Goal: Transaction & Acquisition: Purchase product/service

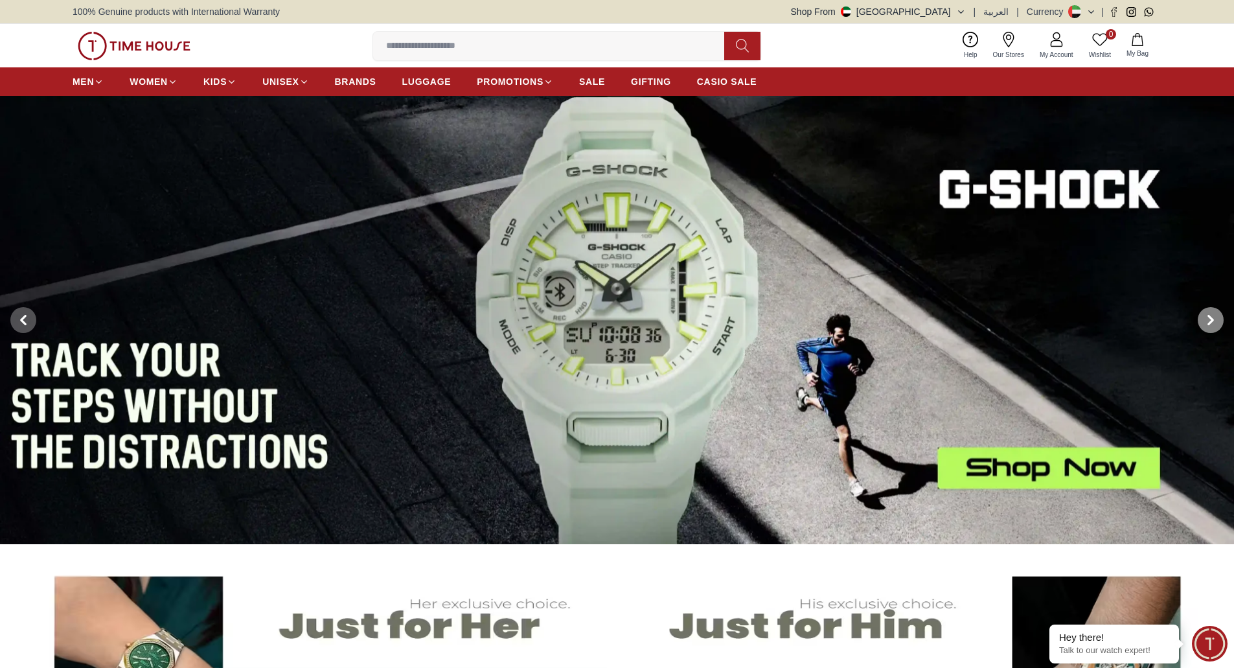
click at [1211, 326] on span at bounding box center [1211, 320] width 26 height 26
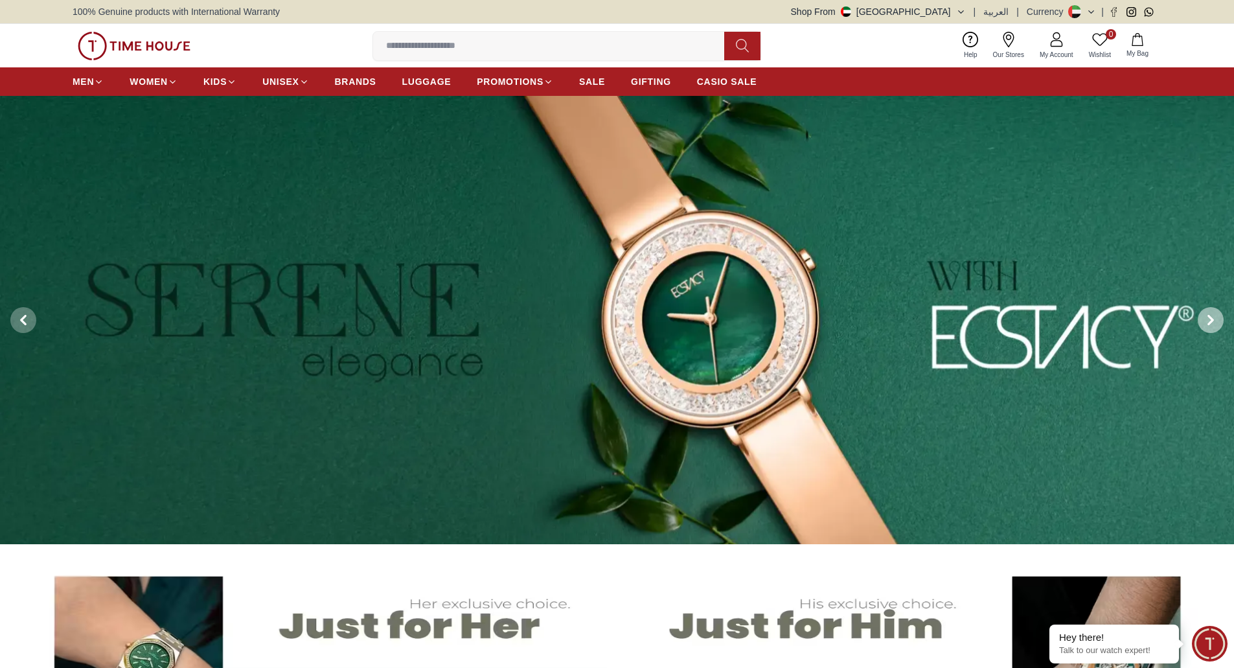
click at [1211, 326] on span at bounding box center [1211, 320] width 26 height 26
drag, startPoint x: 951, startPoint y: 5, endPoint x: 150, endPoint y: 41, distance: 802.4
click at [150, 41] on img at bounding box center [134, 46] width 113 height 29
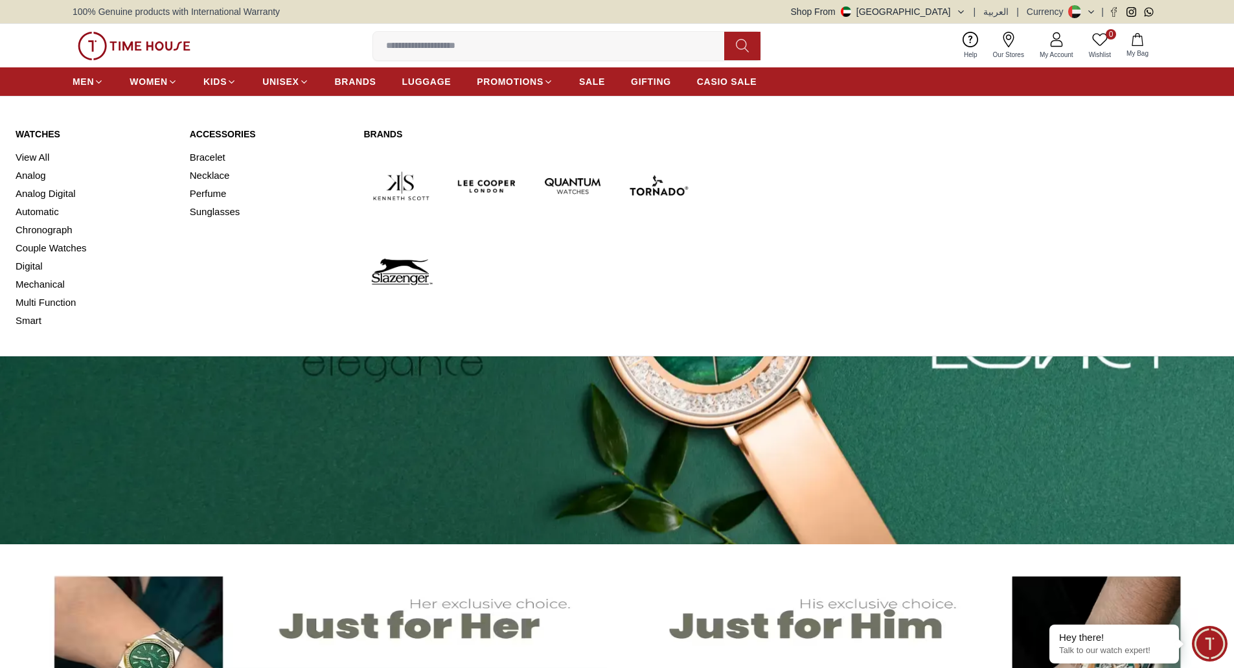
click at [40, 157] on link "View All" at bounding box center [95, 157] width 159 height 18
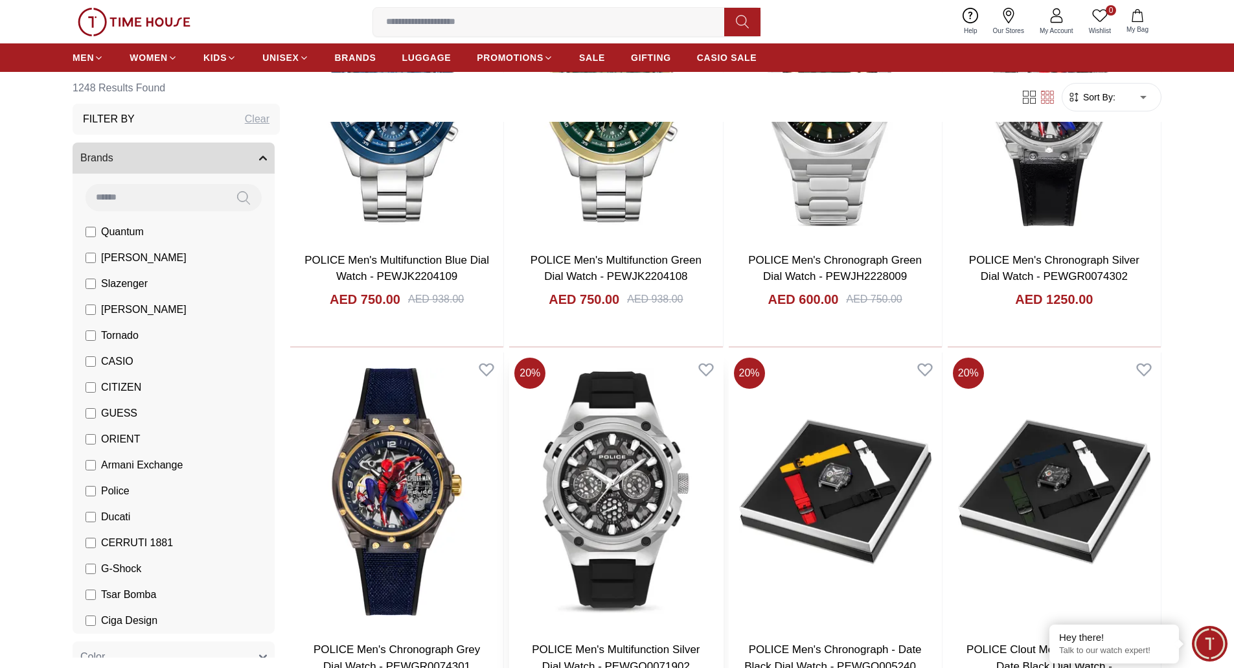
scroll to position [1685, 0]
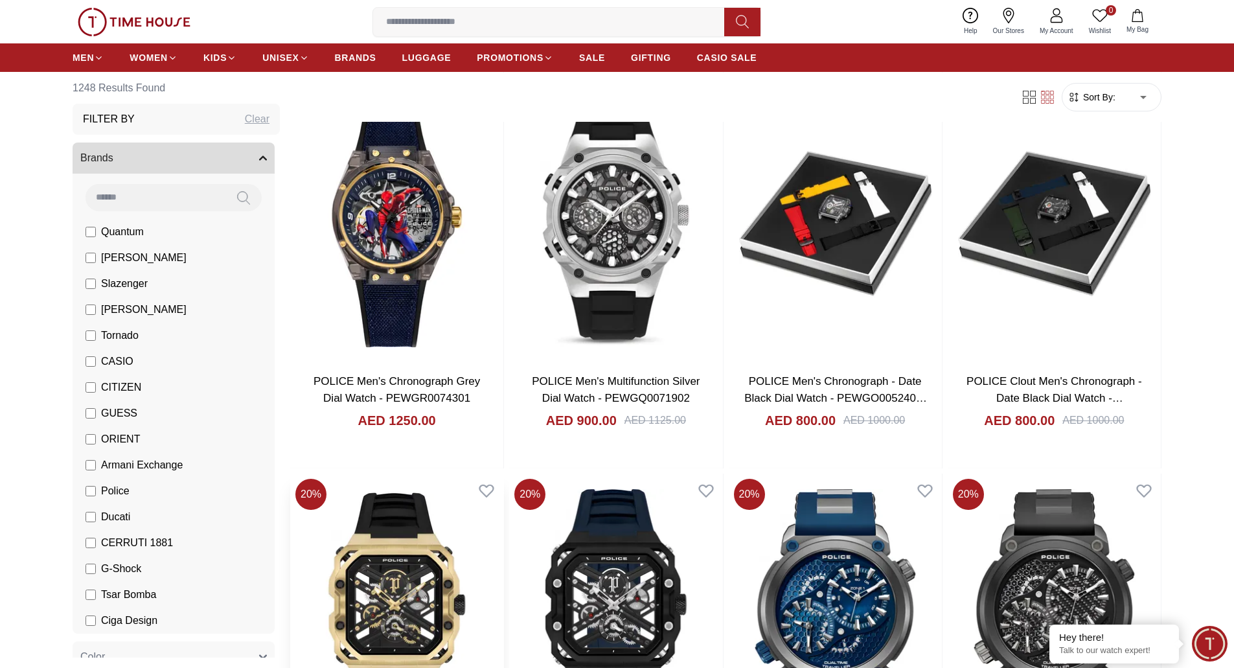
click at [375, 594] on img at bounding box center [396, 613] width 213 height 279
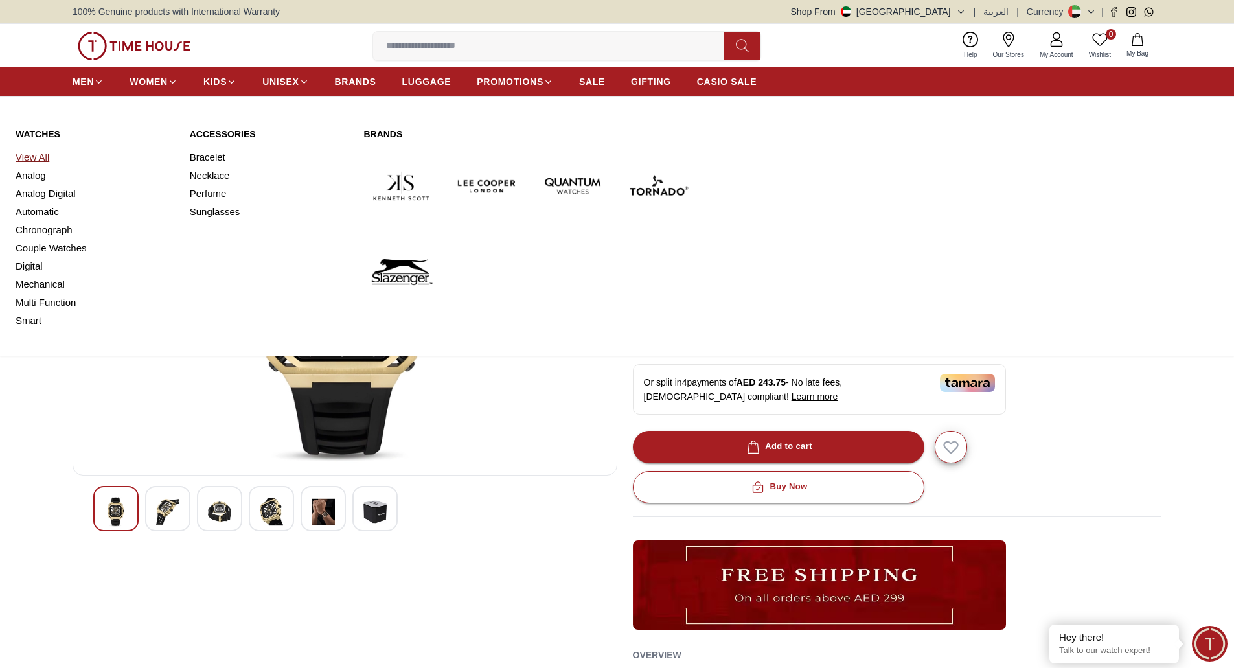
click at [40, 152] on link "View All" at bounding box center [95, 157] width 159 height 18
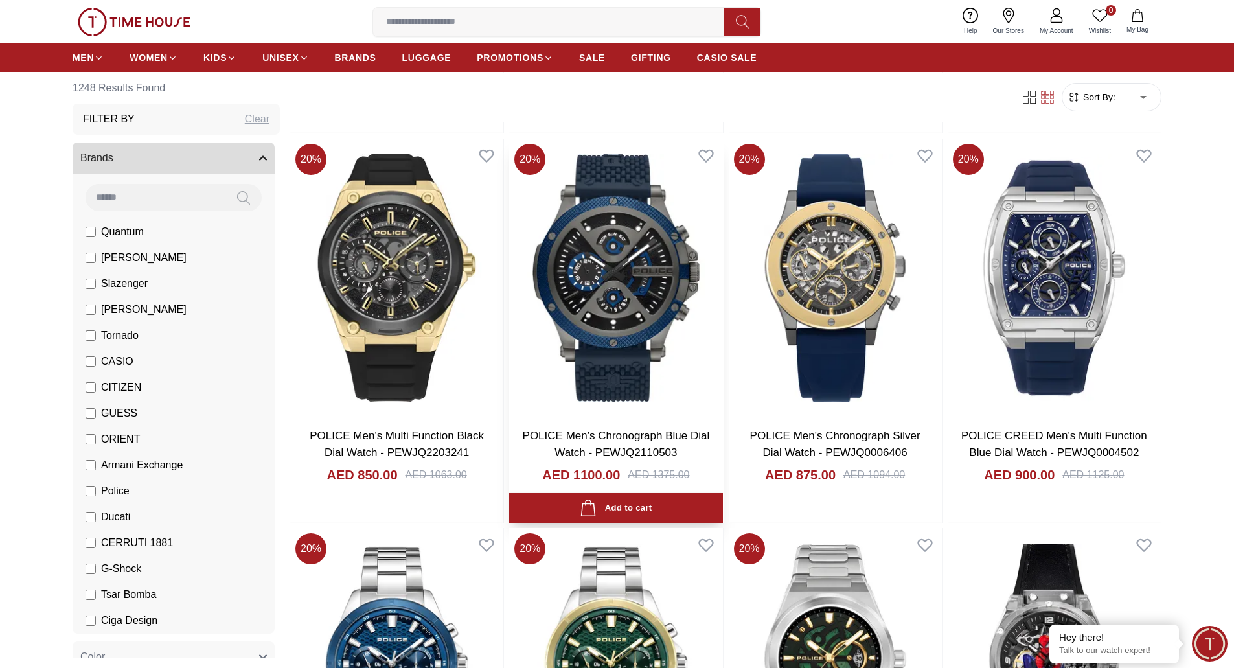
scroll to position [1102, 0]
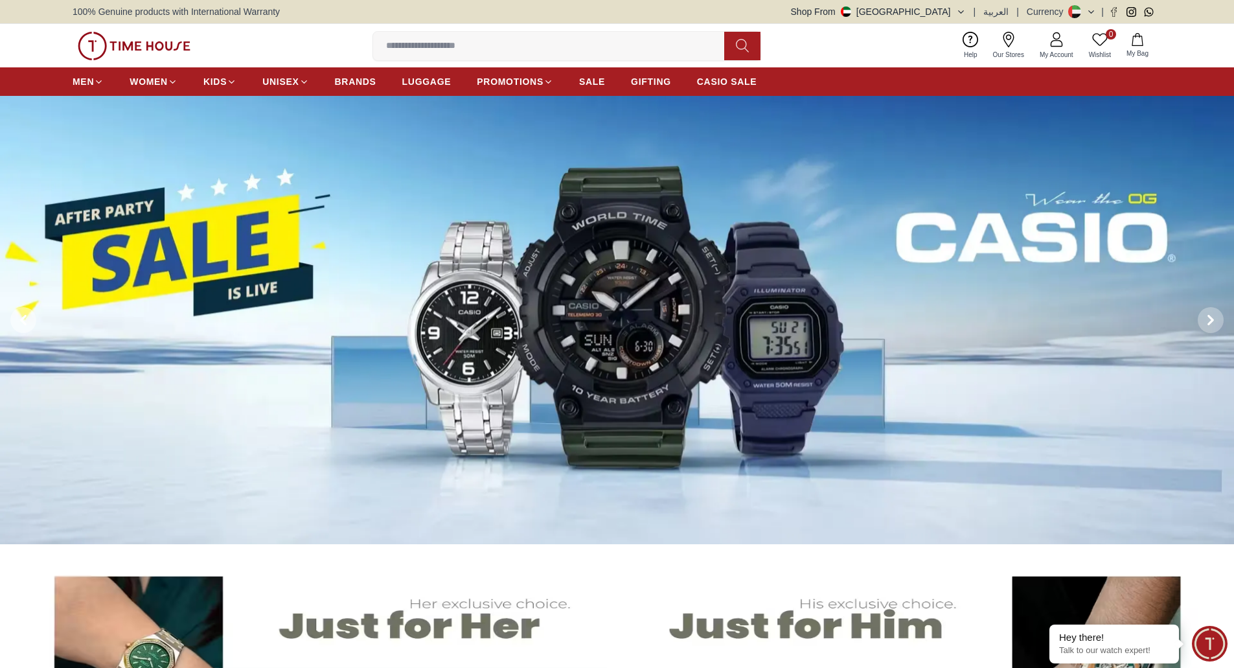
click at [26, 318] on icon at bounding box center [23, 320] width 10 height 10
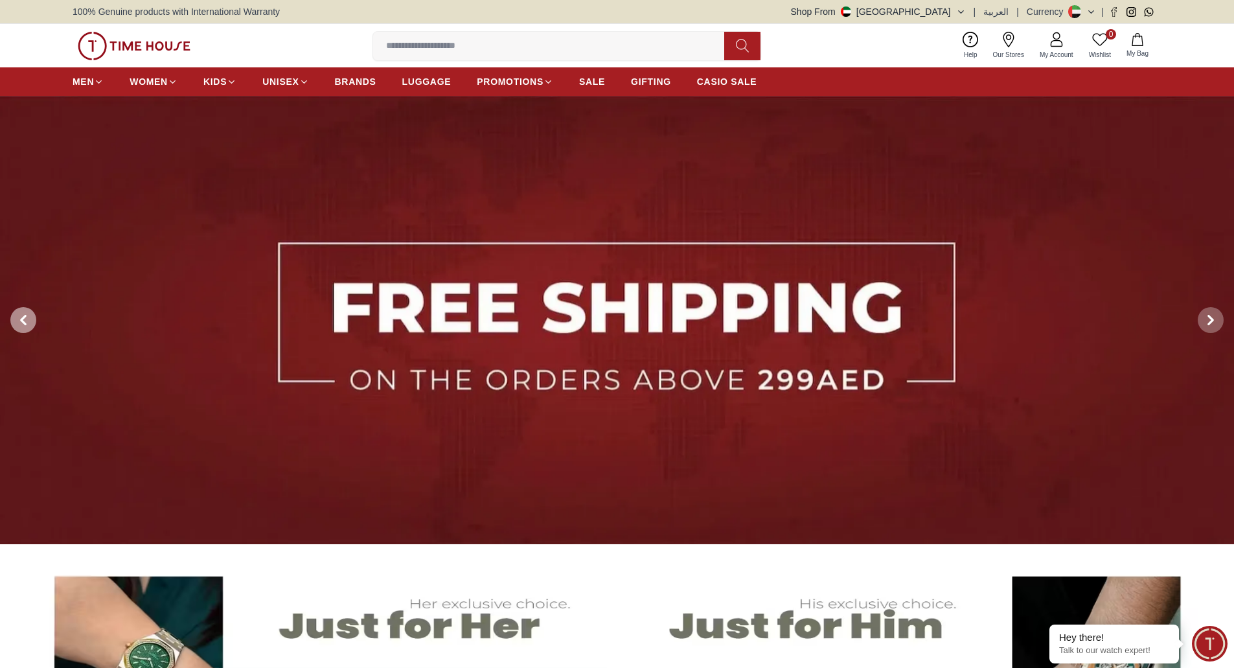
click at [26, 318] on icon at bounding box center [23, 320] width 10 height 10
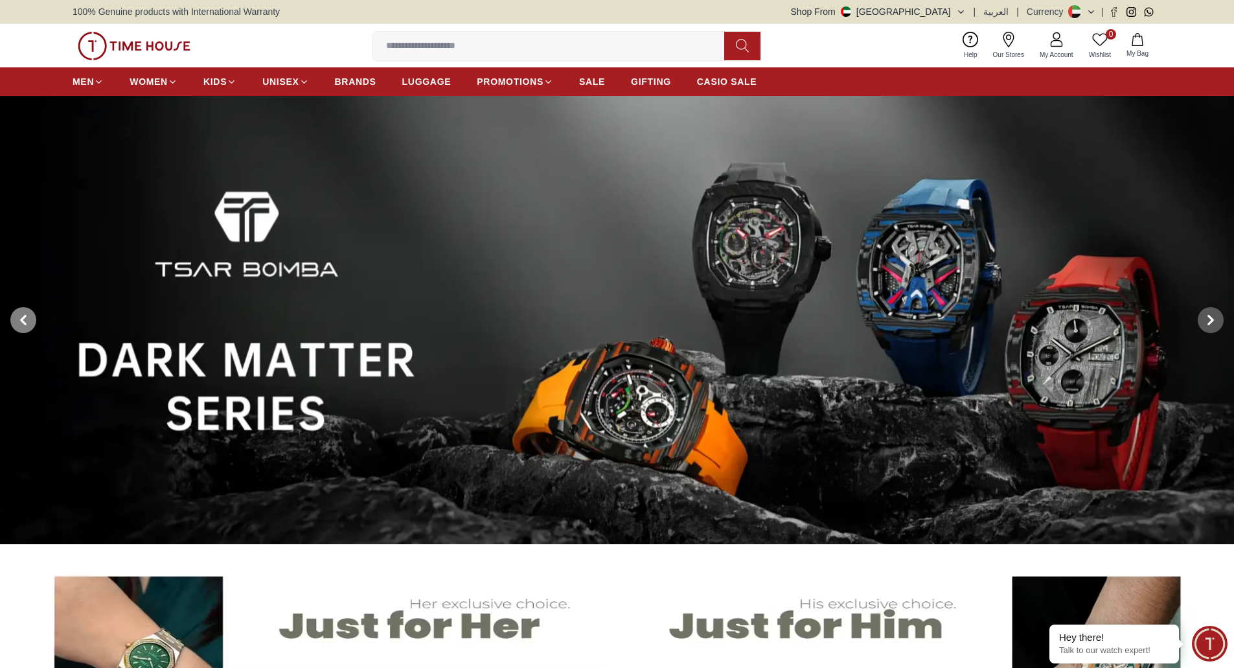
click at [26, 318] on icon at bounding box center [23, 320] width 10 height 10
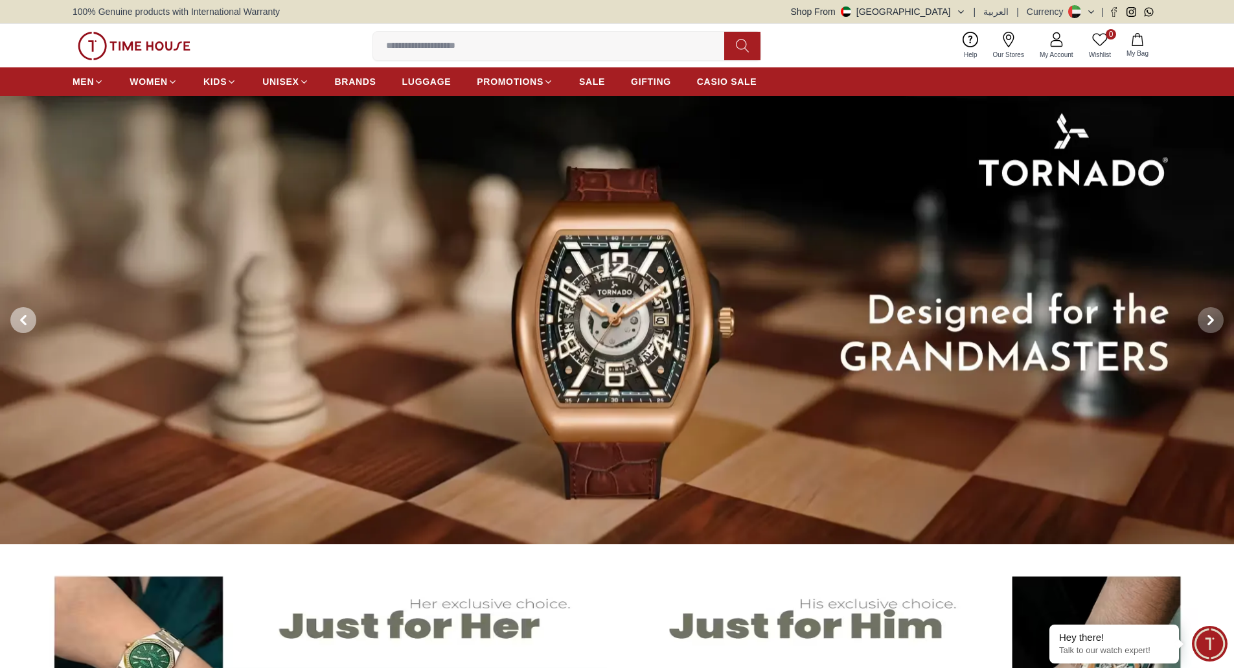
click at [26, 318] on icon at bounding box center [23, 320] width 10 height 10
